Goal: Task Accomplishment & Management: Use online tool/utility

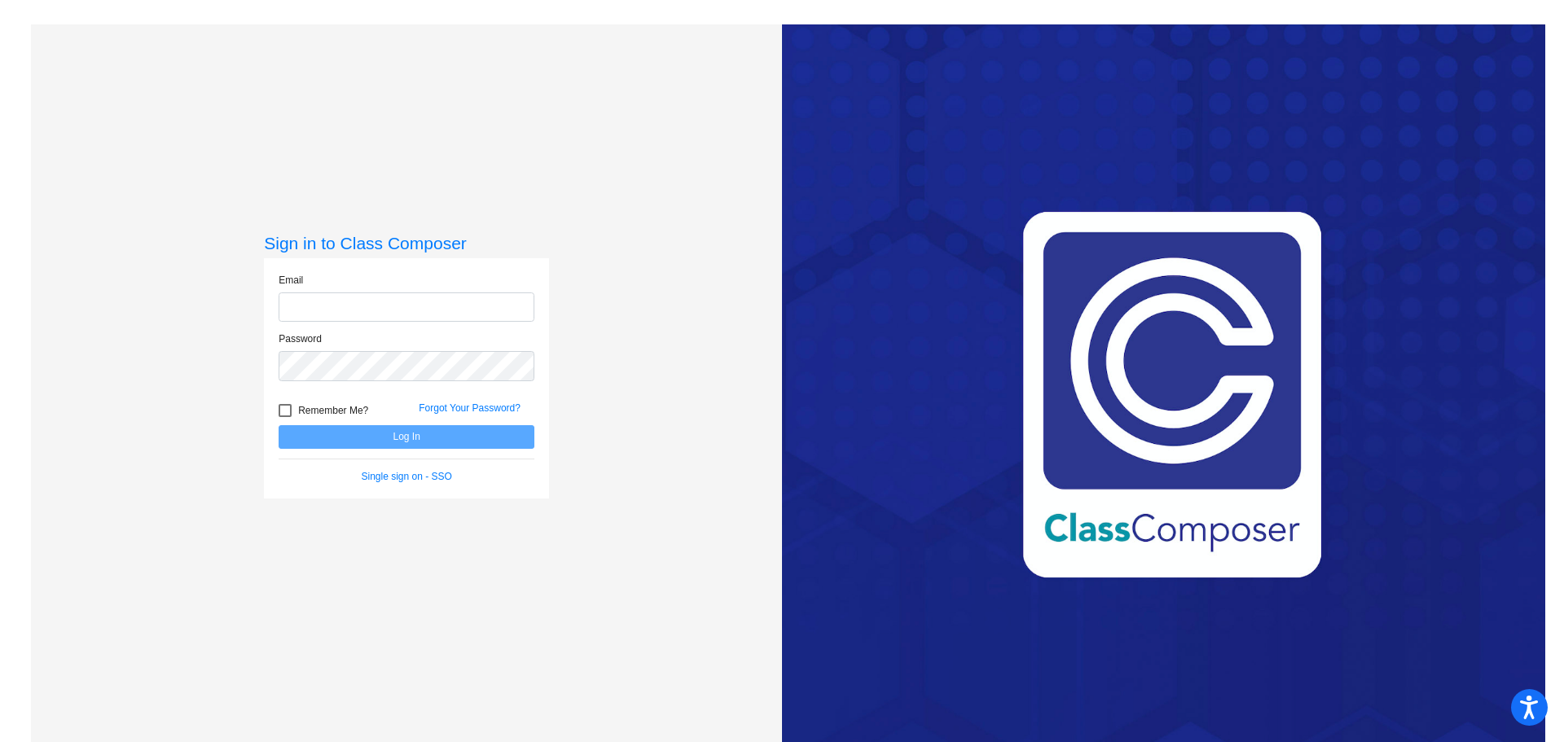
click at [428, 312] on input "email" at bounding box center [407, 308] width 256 height 30
type input "[EMAIL_ADDRESS][DOMAIN_NAME]"
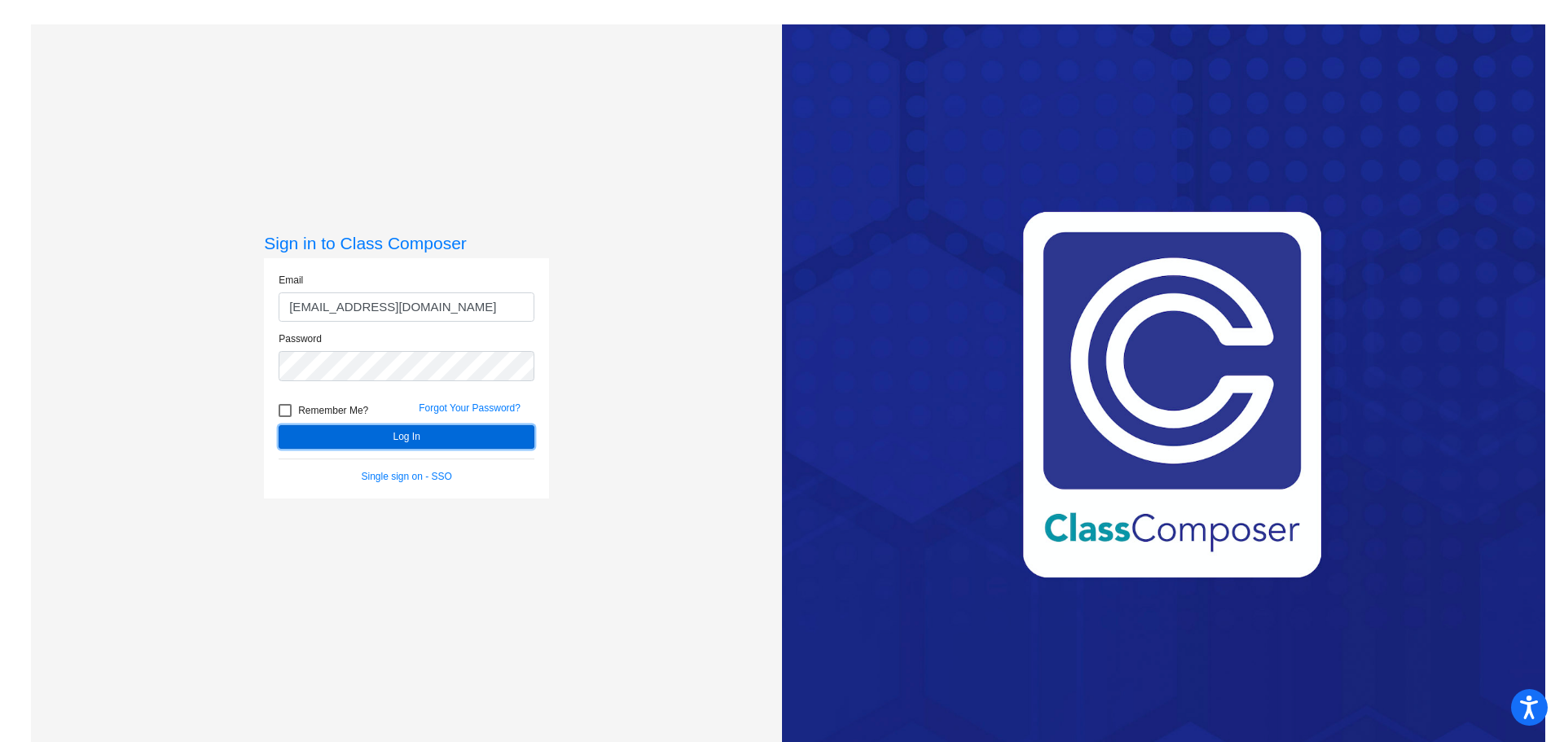
click at [412, 429] on button "Log In" at bounding box center [407, 437] width 256 height 24
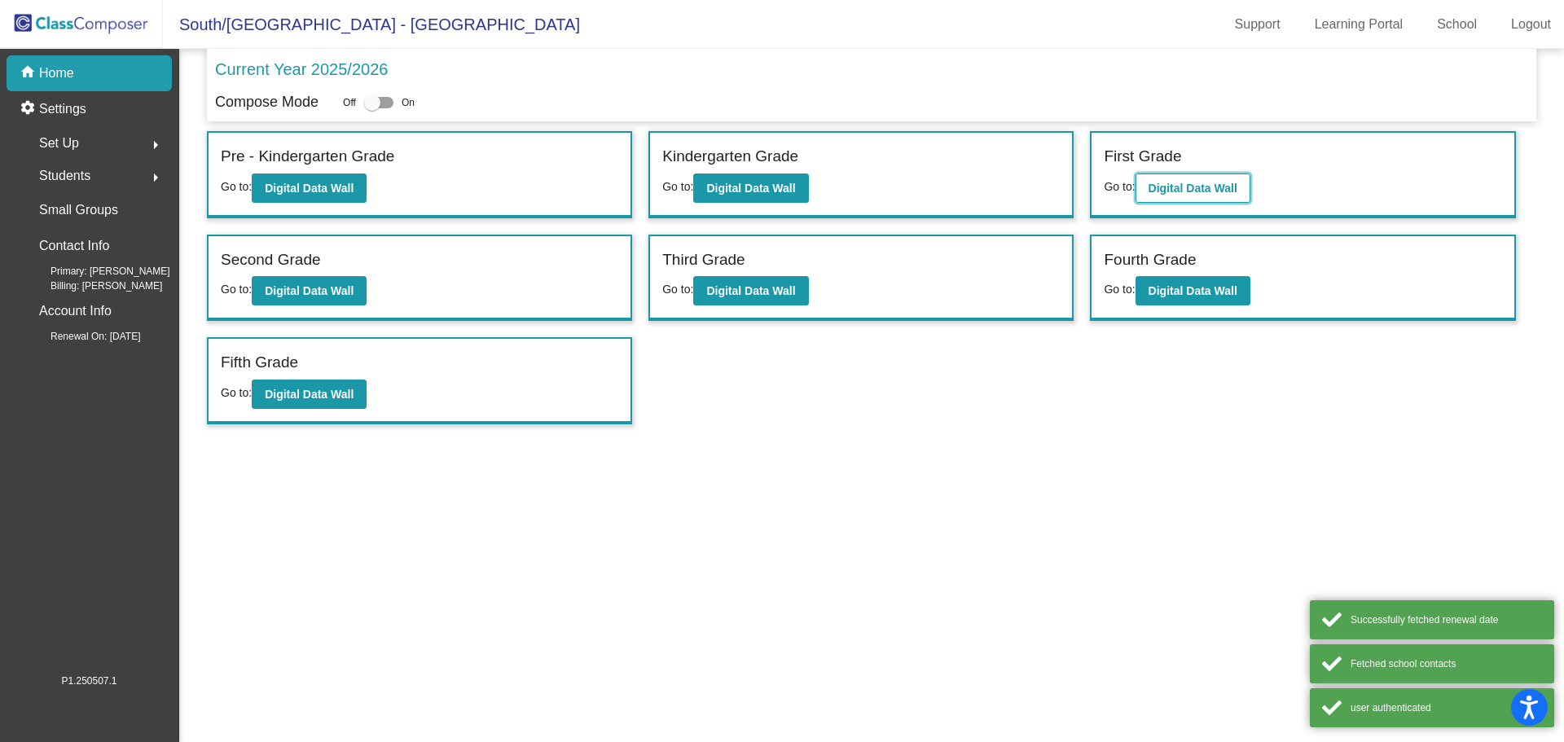
click at [1207, 190] on b "Digital Data Wall" at bounding box center [1193, 188] width 89 height 13
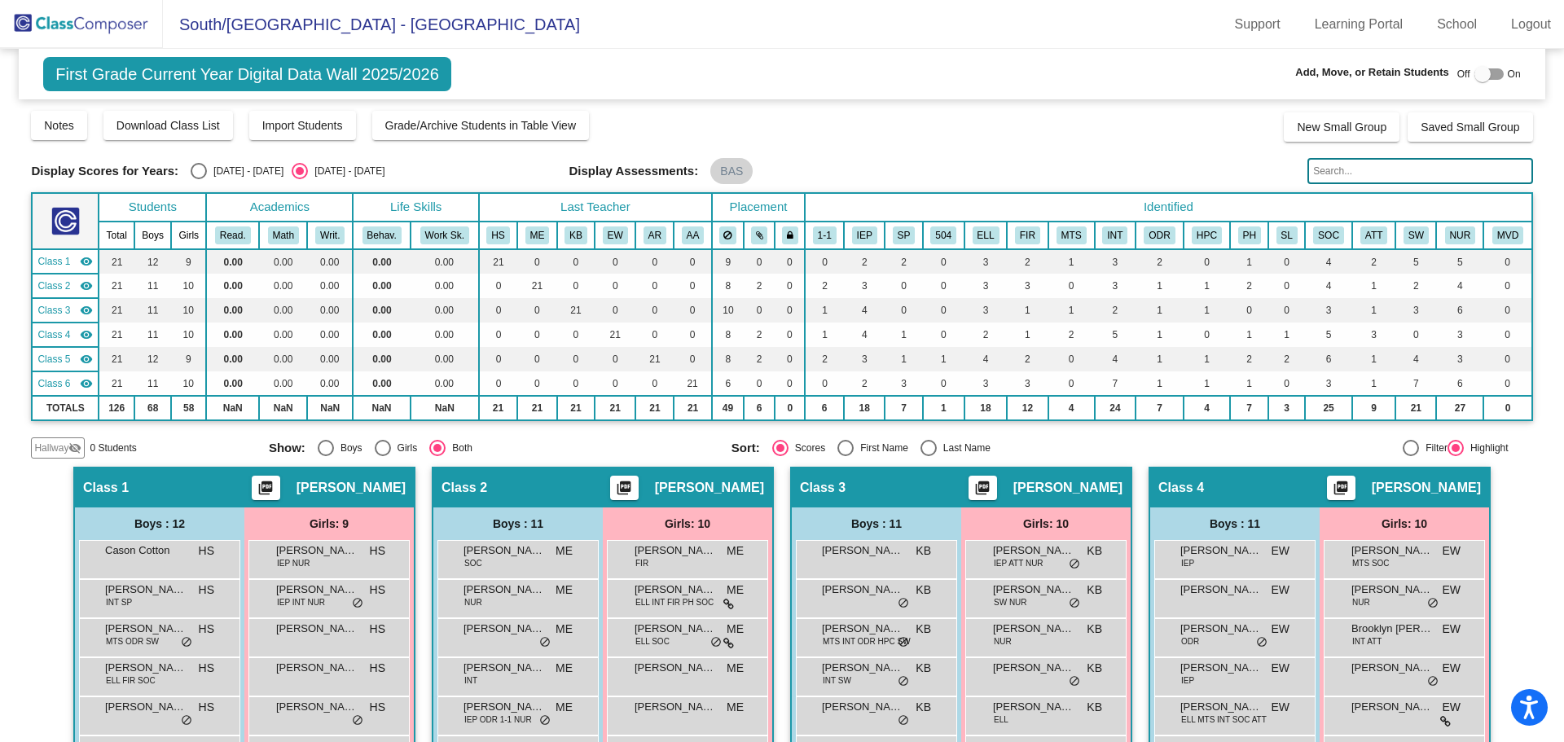
click at [847, 443] on div "Select an option" at bounding box center [846, 448] width 16 height 16
click at [846, 456] on input "First Name" at bounding box center [845, 456] width 1 height 1
radio input "true"
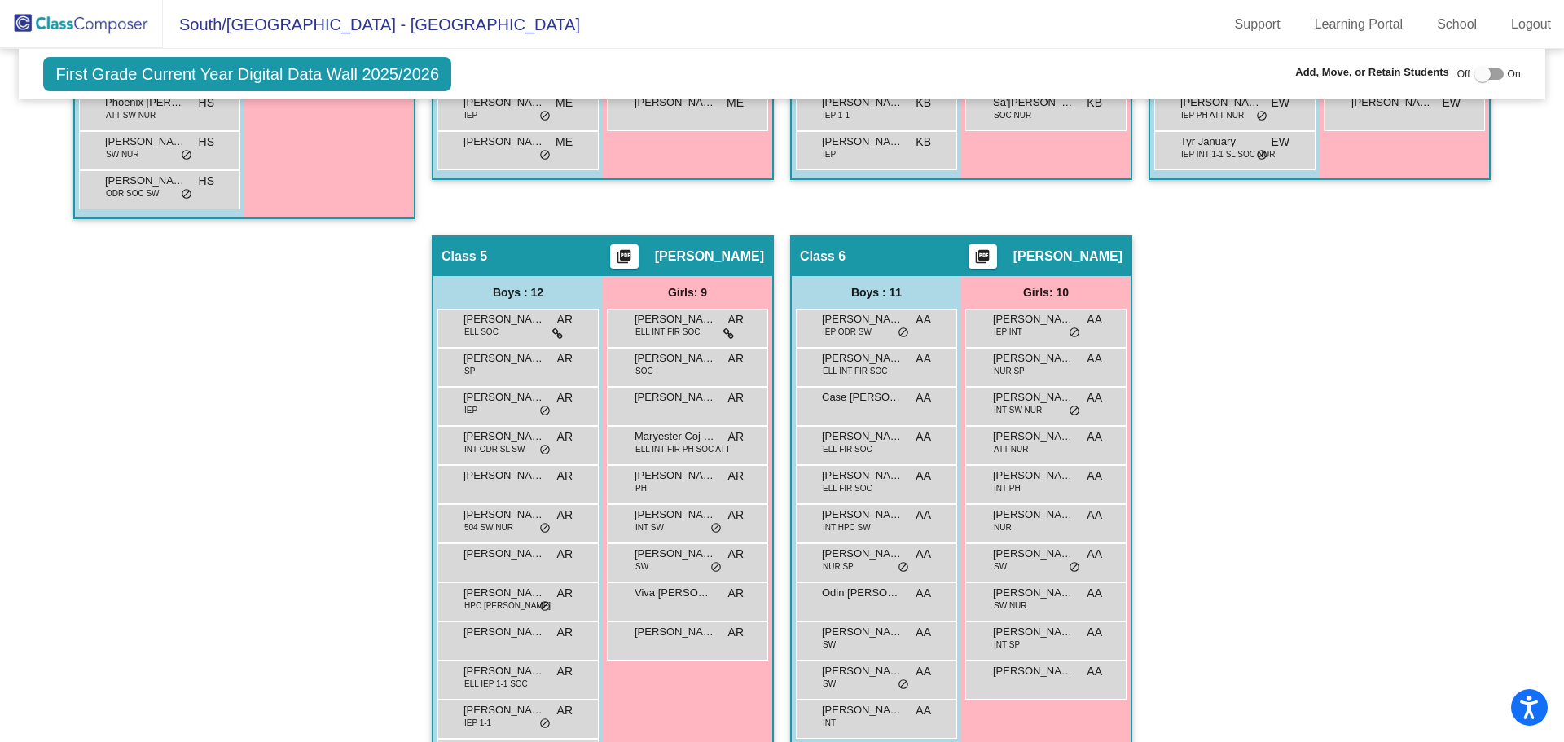
scroll to position [815, 0]
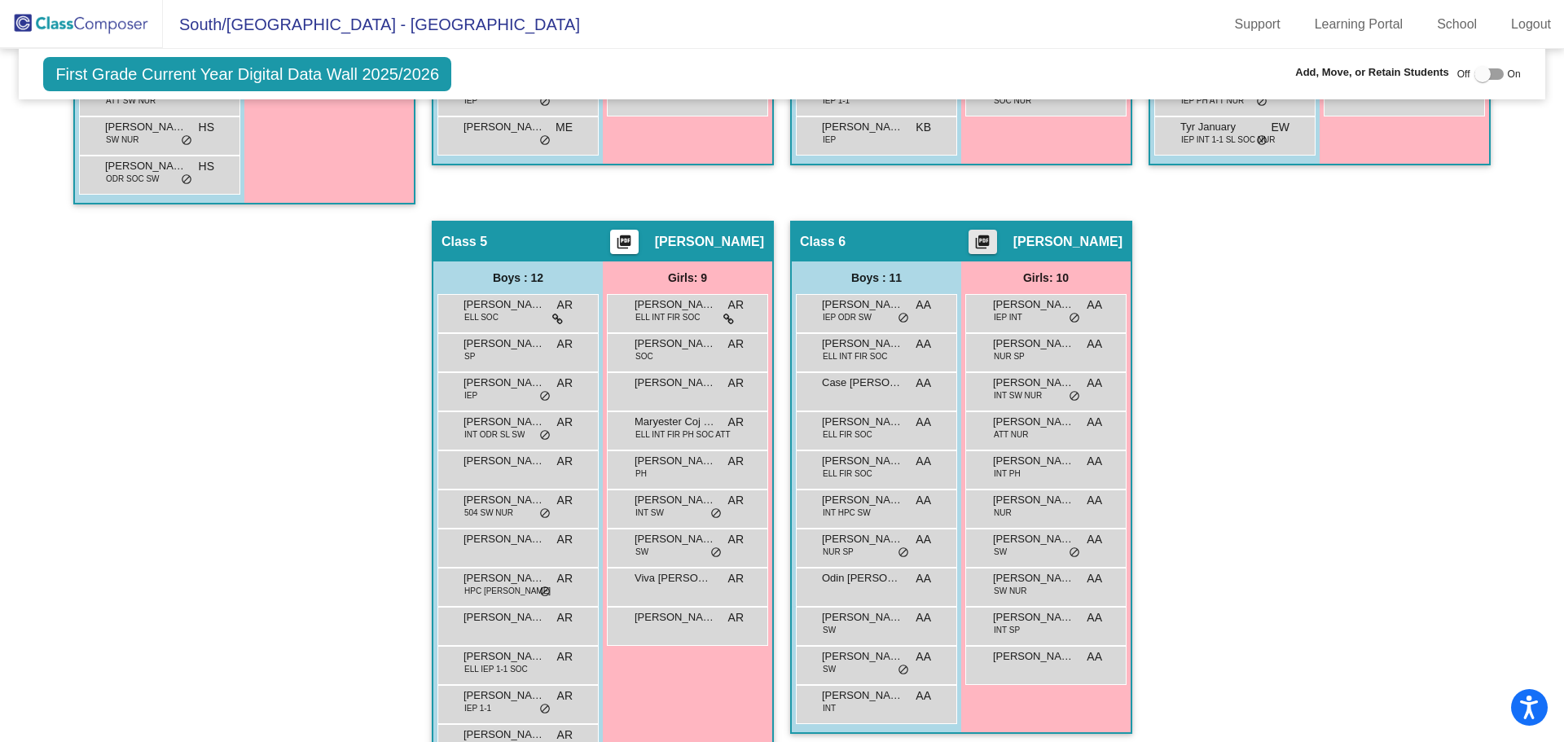
click at [992, 240] on mat-icon "picture_as_pdf" at bounding box center [983, 245] width 20 height 23
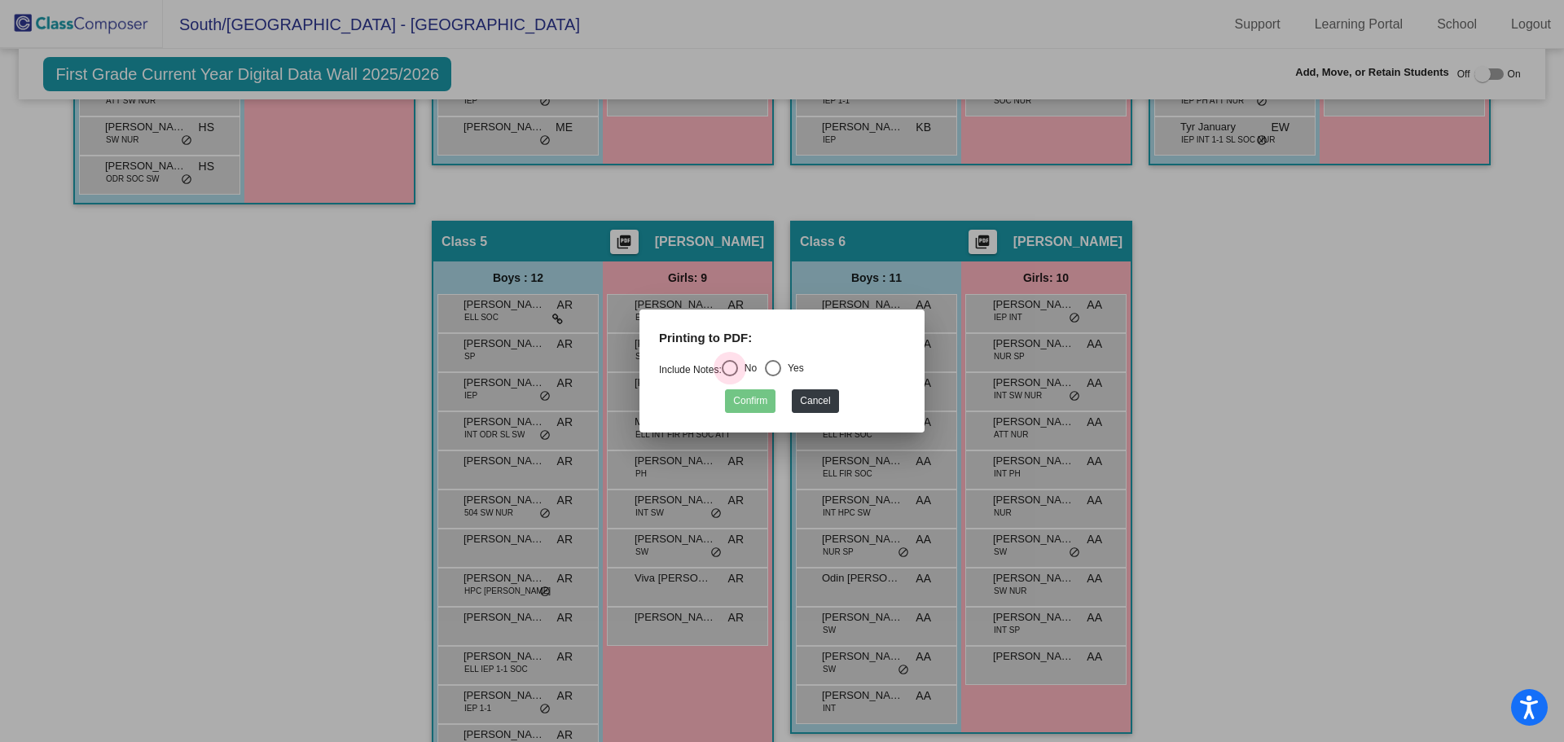
click at [733, 364] on div "Select an option" at bounding box center [730, 368] width 16 height 16
click at [730, 376] on input "No" at bounding box center [729, 376] width 1 height 1
radio input "true"
click at [737, 393] on button "Confirm" at bounding box center [750, 401] width 51 height 24
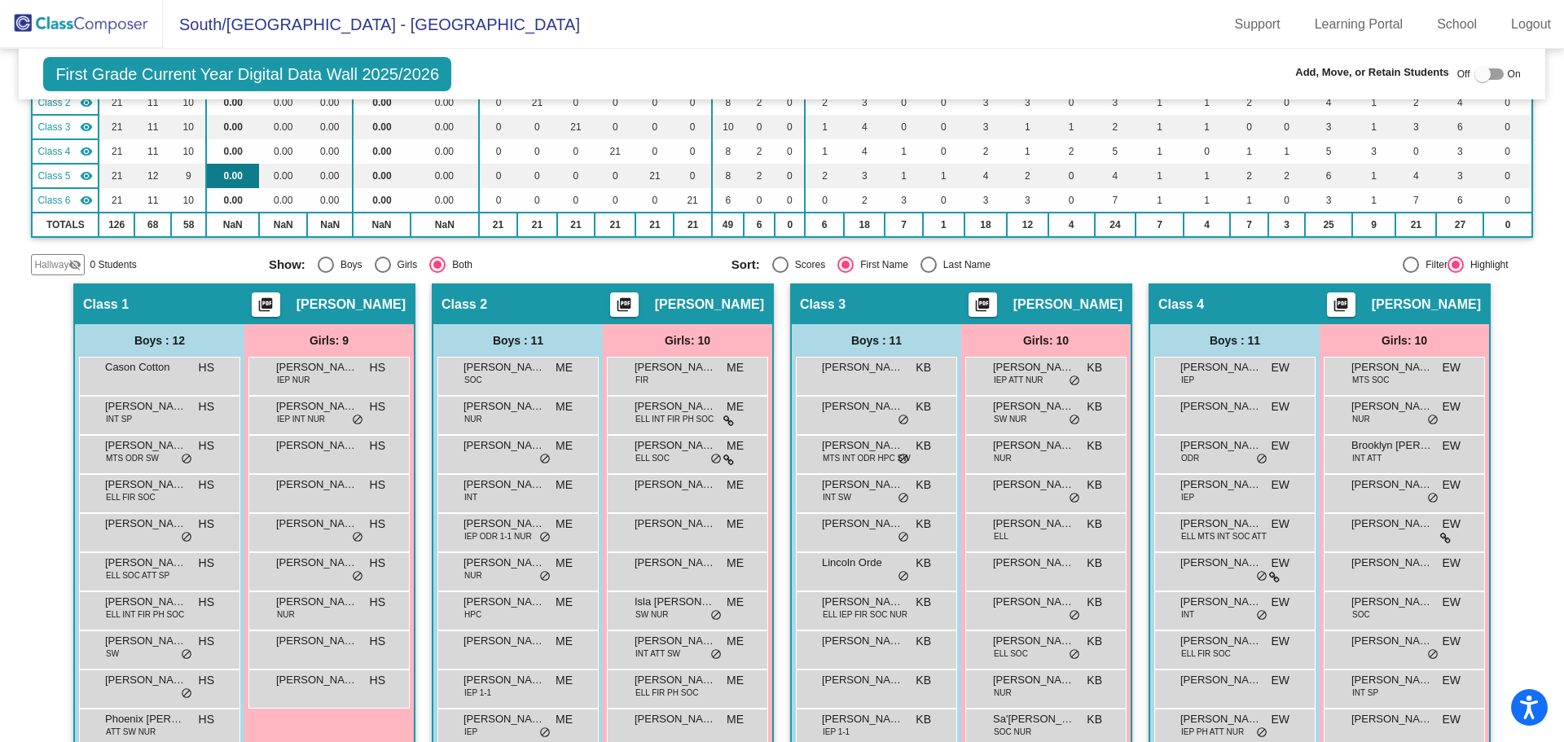
scroll to position [0, 0]
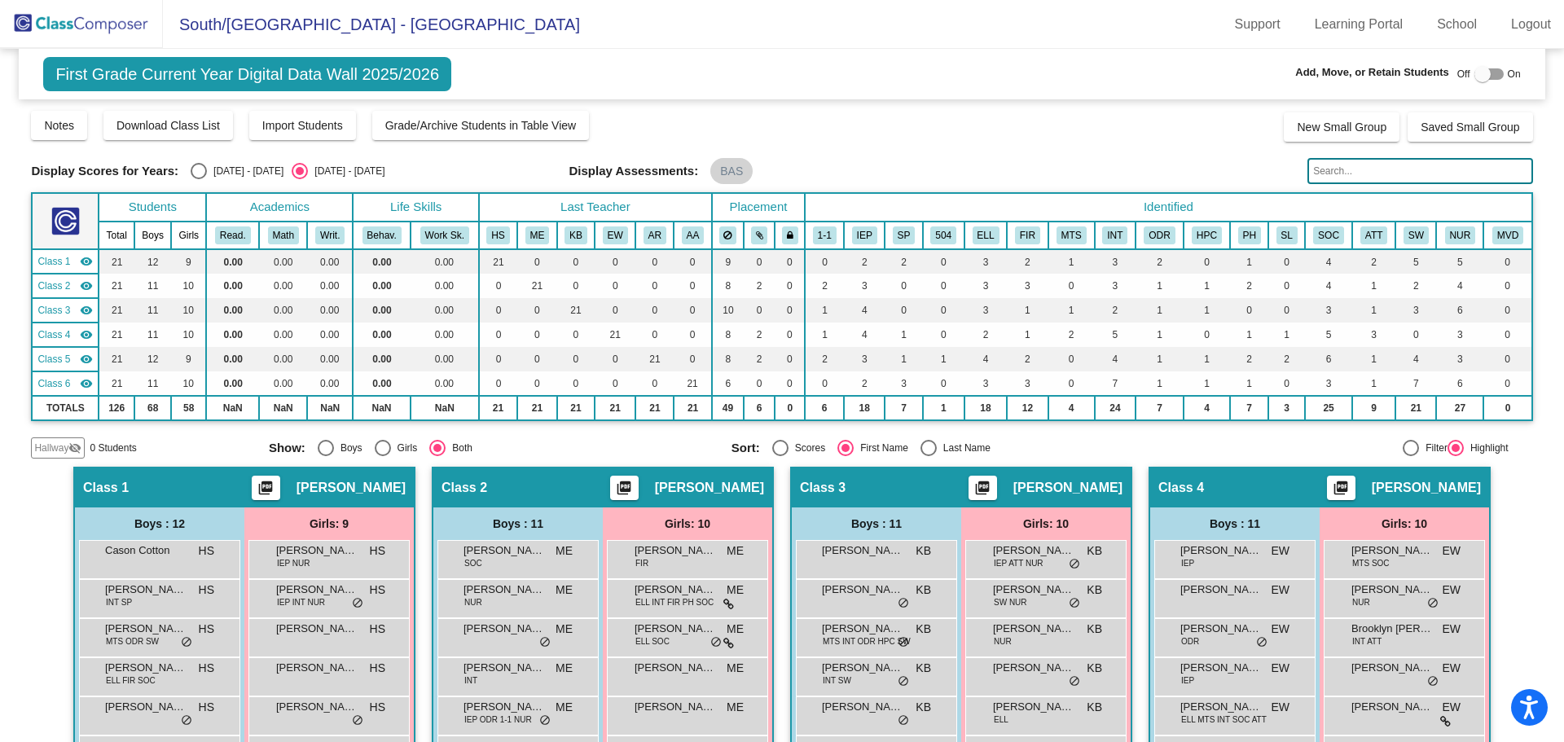
click at [81, 380] on mat-icon "visibility" at bounding box center [86, 383] width 13 height 13
click at [90, 381] on mat-icon "visibility_off" at bounding box center [86, 383] width 13 height 13
click at [1403, 444] on div at bounding box center [1411, 448] width 16 height 16
click at [1410, 456] on input "Filter" at bounding box center [1410, 456] width 1 height 1
radio input "true"
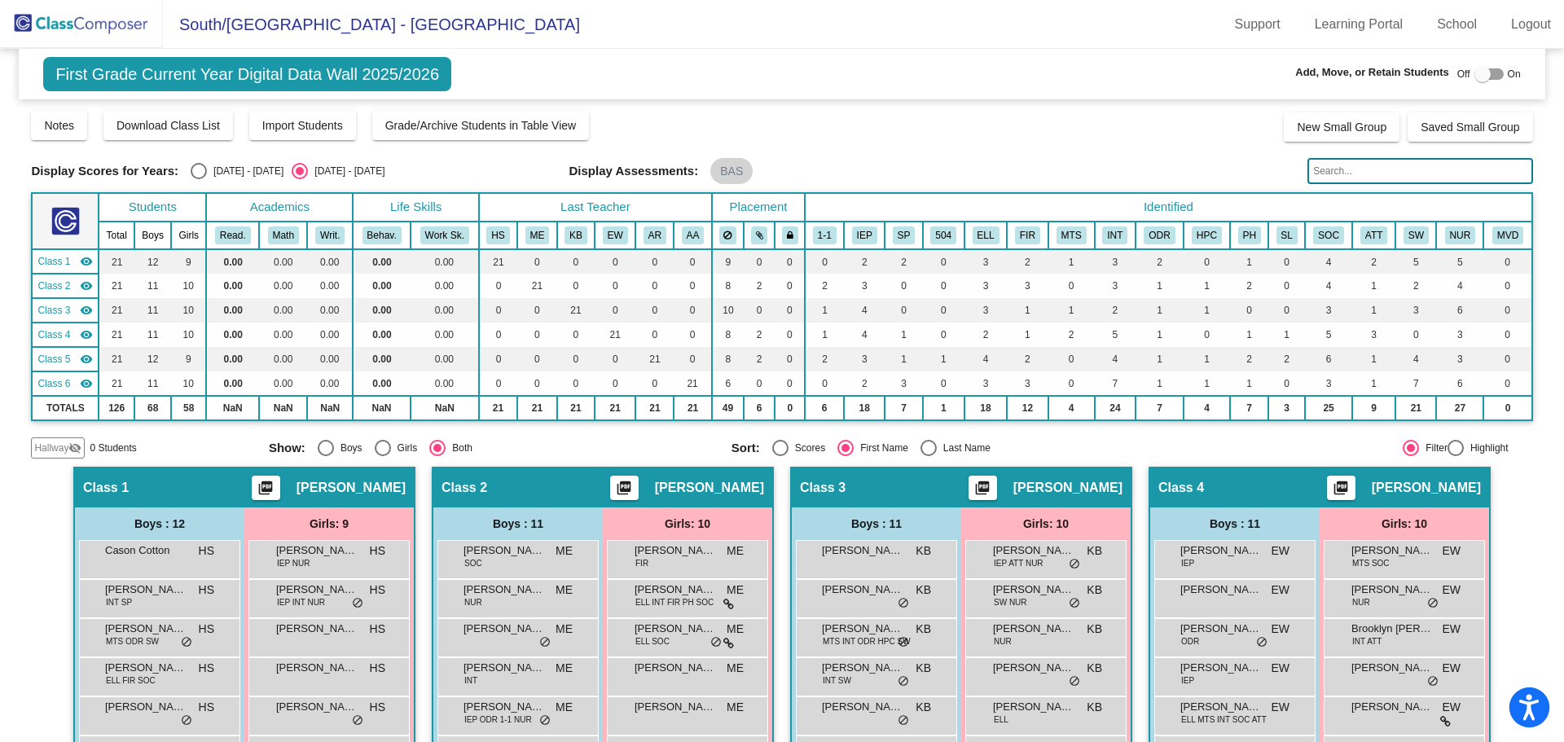
click at [1522, 706] on icon "Open accessiBe: accessibility options, statement and help" at bounding box center [1530, 707] width 20 height 26
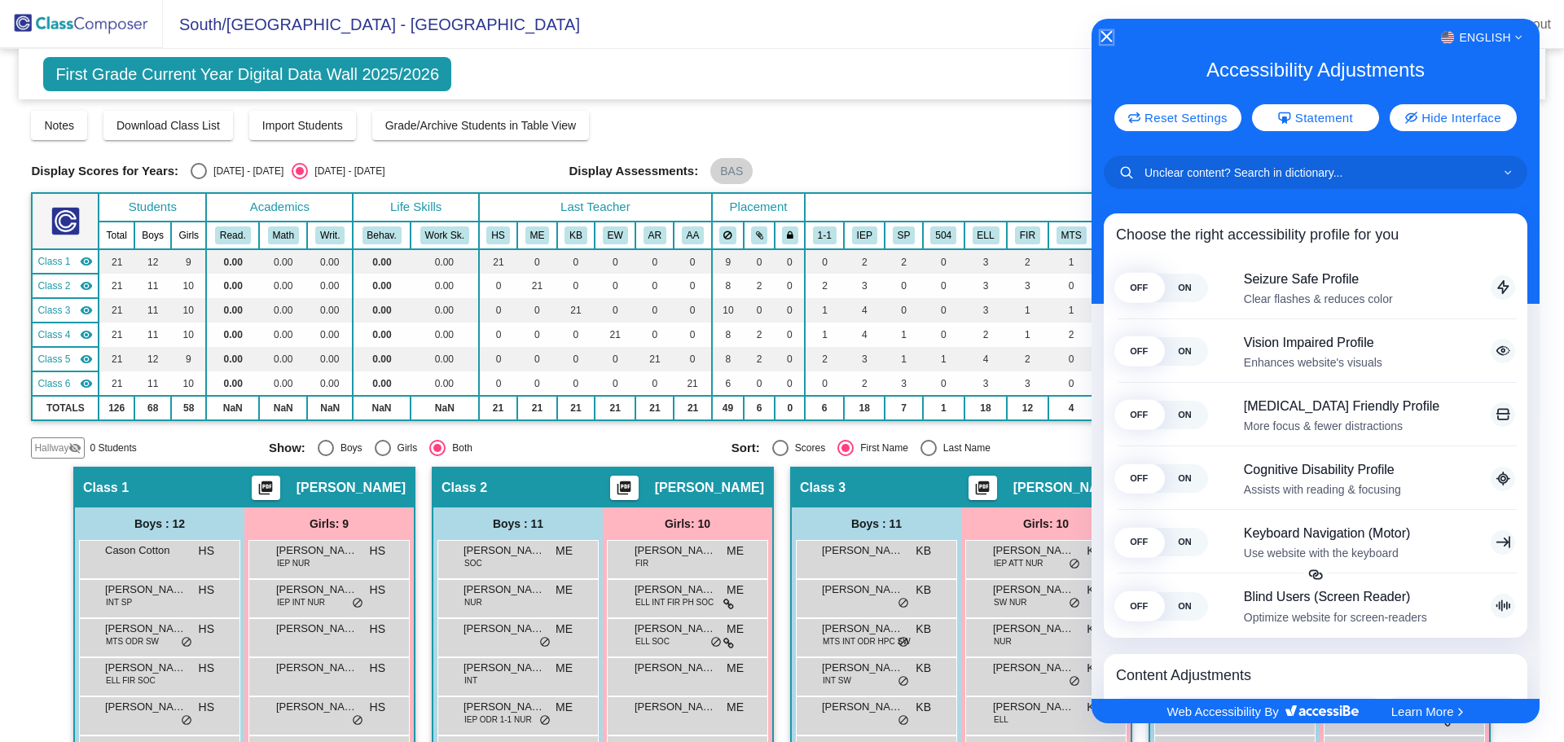
click at [1111, 31] on icon "Close Accessibility Interface" at bounding box center [1106, 36] width 11 height 11
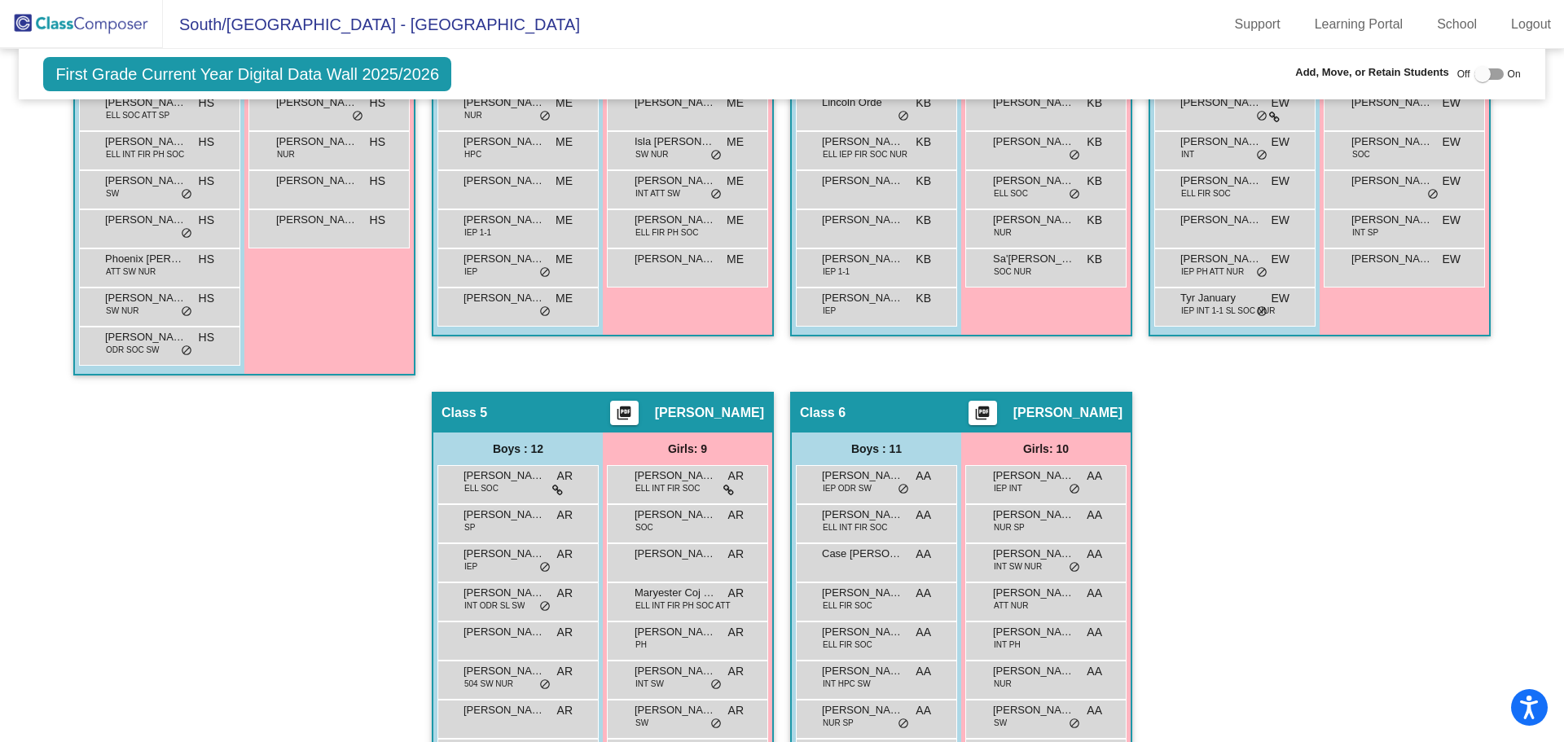
scroll to position [733, 0]
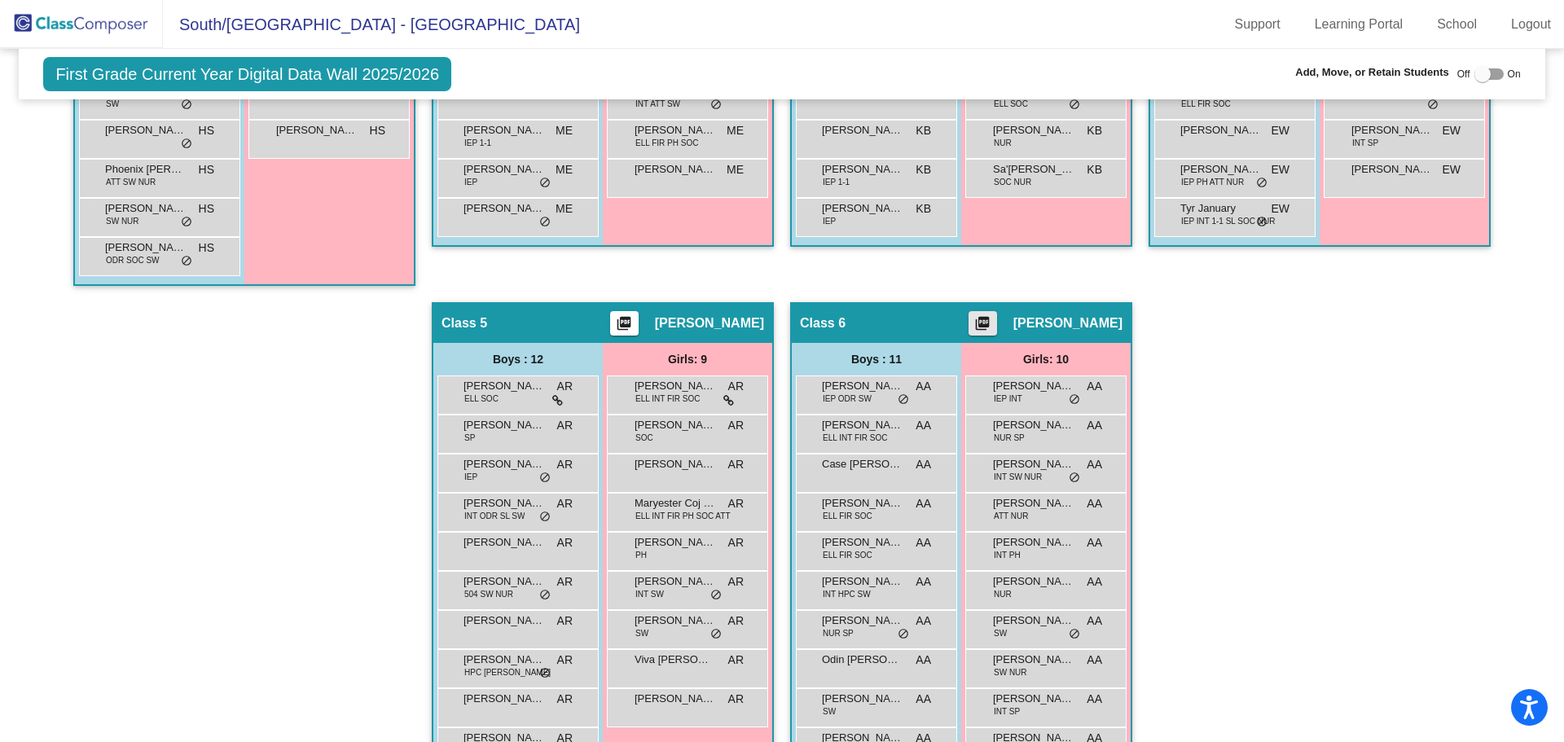
click at [992, 323] on mat-icon "picture_as_pdf" at bounding box center [983, 326] width 20 height 23
